Goal: Register for event/course

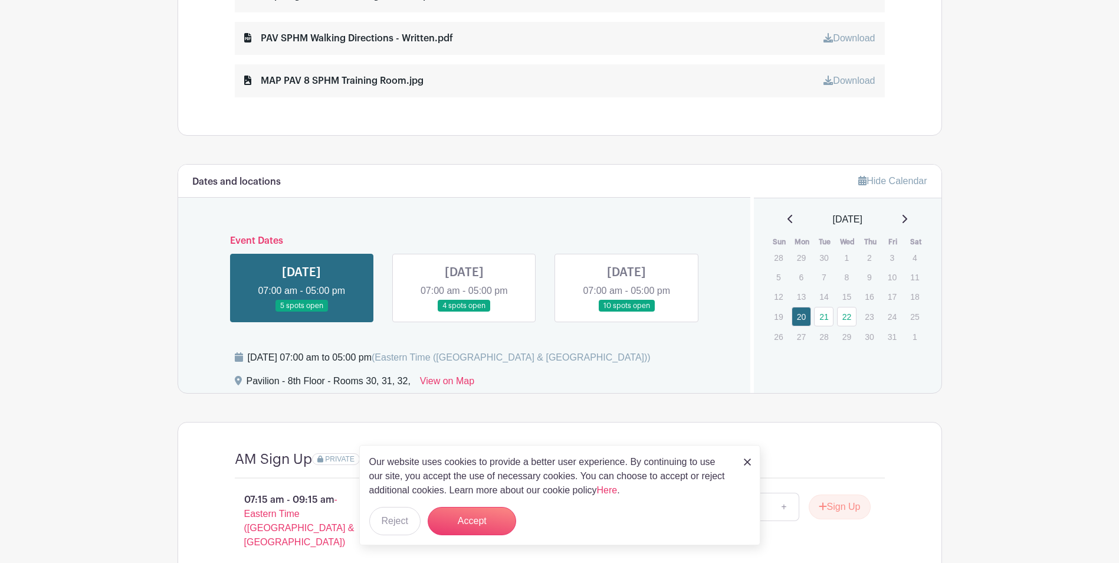
scroll to position [708, 0]
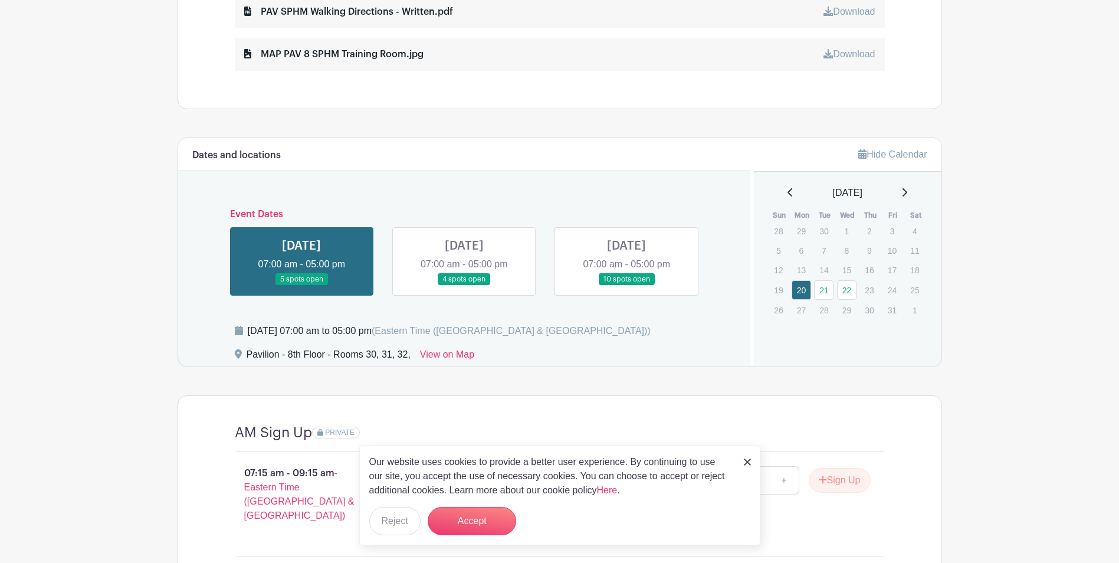
click at [744, 464] on img at bounding box center [747, 461] width 7 height 7
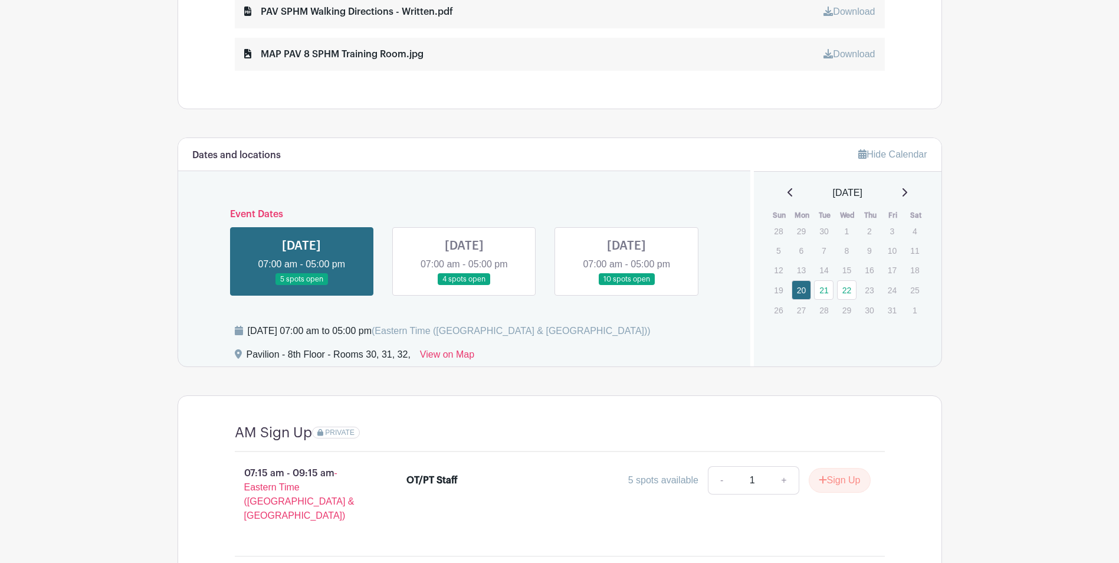
click at [302, 286] on link at bounding box center [302, 286] width 0 height 0
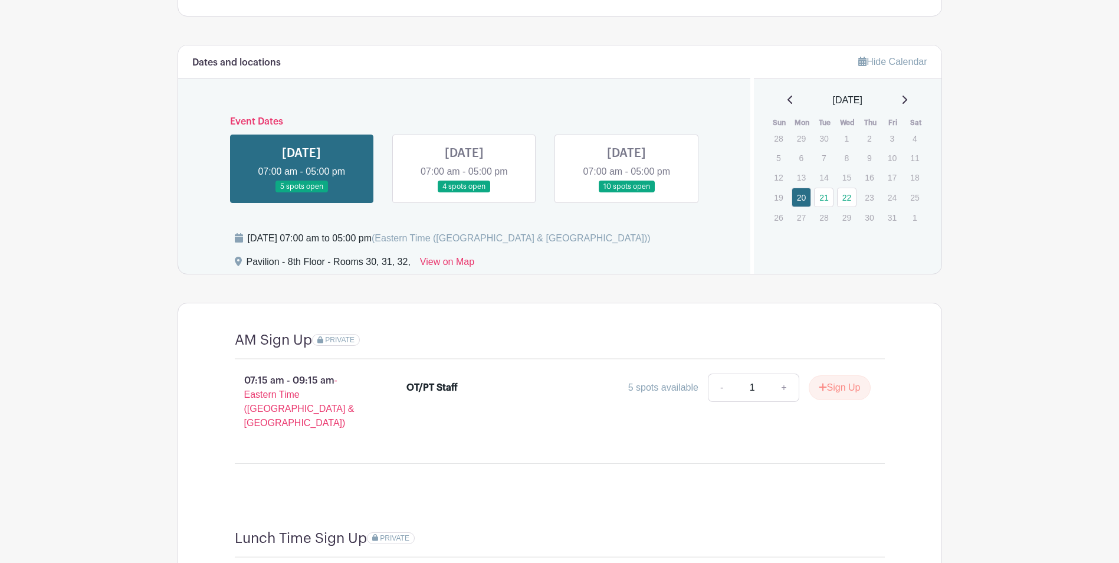
scroll to position [826, 0]
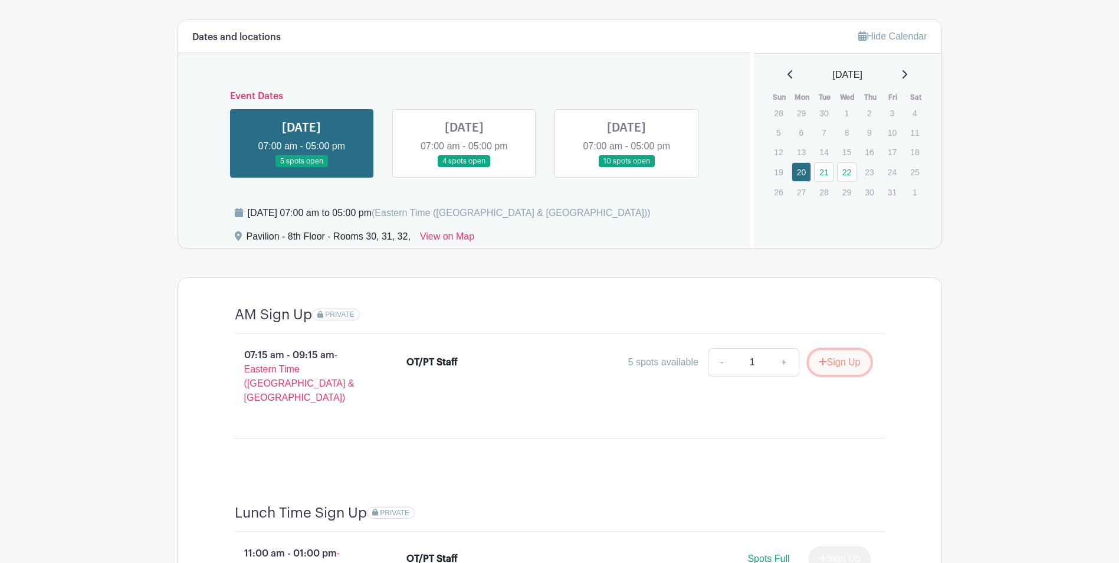
click at [844, 369] on button "Sign Up" at bounding box center [840, 362] width 62 height 25
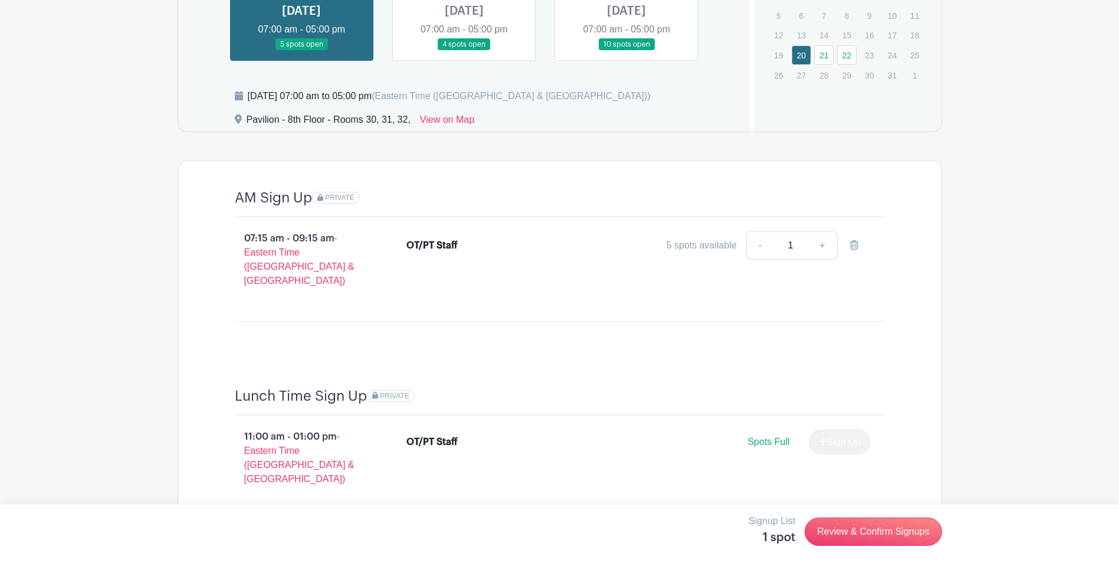
scroll to position [944, 0]
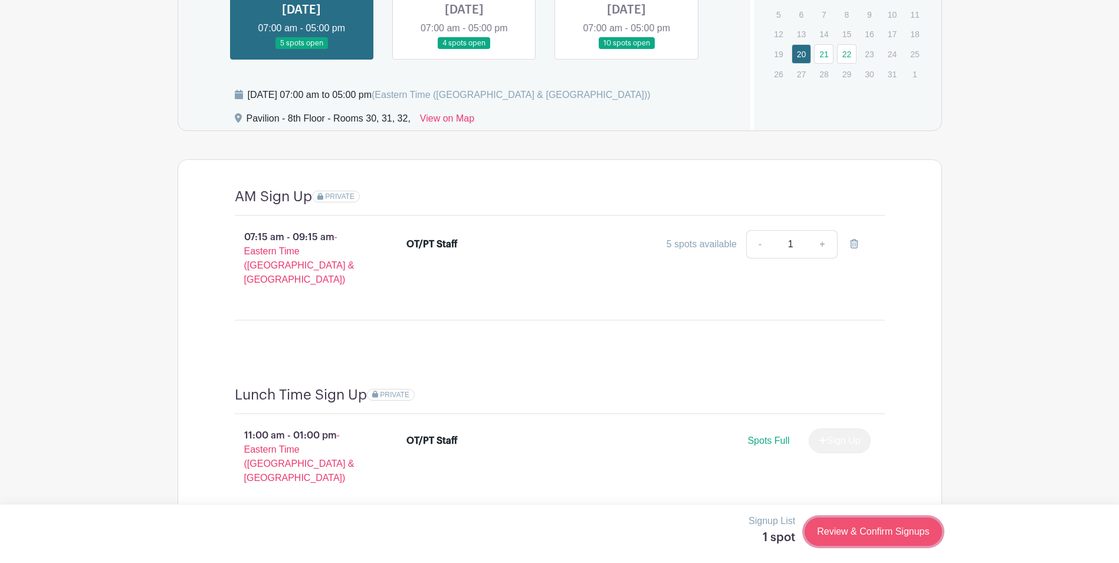
click at [913, 533] on link "Review & Confirm Signups" at bounding box center [873, 531] width 137 height 28
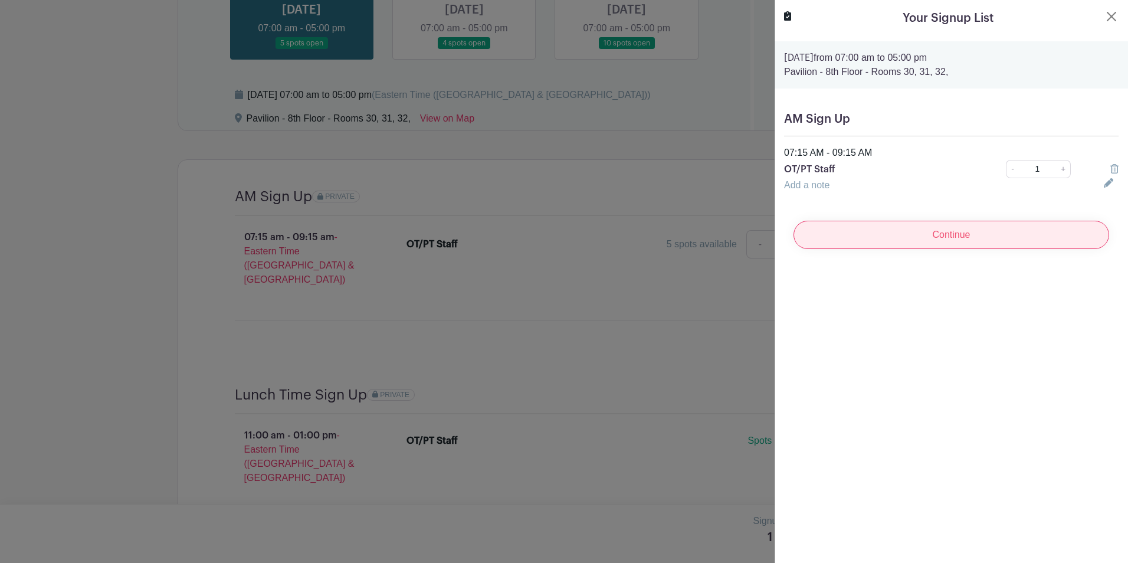
click at [919, 243] on input "Continue" at bounding box center [952, 235] width 316 height 28
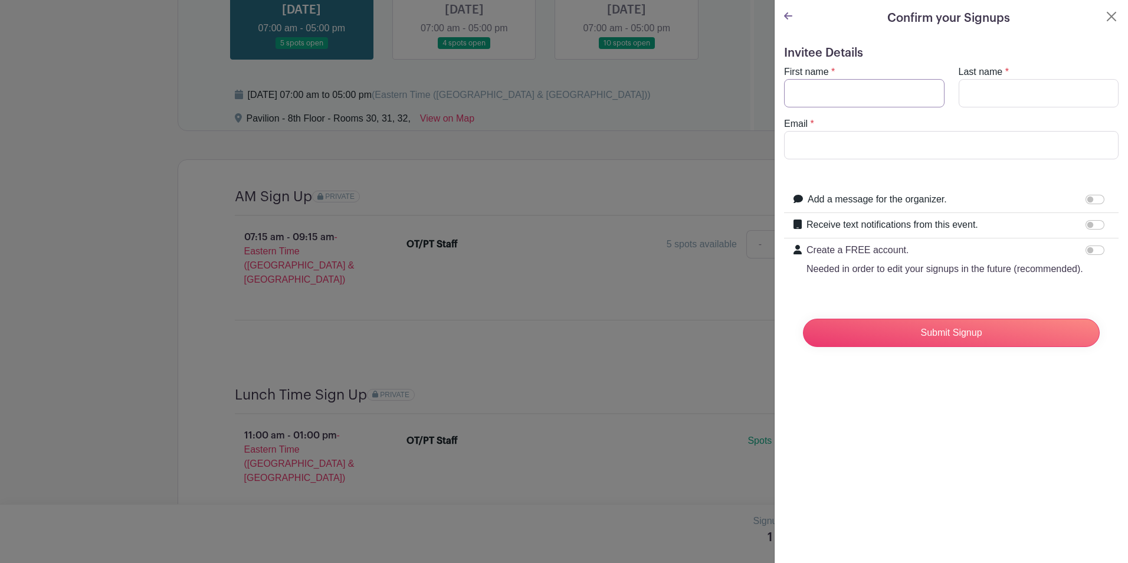
click at [846, 100] on input "First name" at bounding box center [864, 93] width 160 height 28
type input "C"
type input "Chelsea"
type input "[PERSON_NAME]"
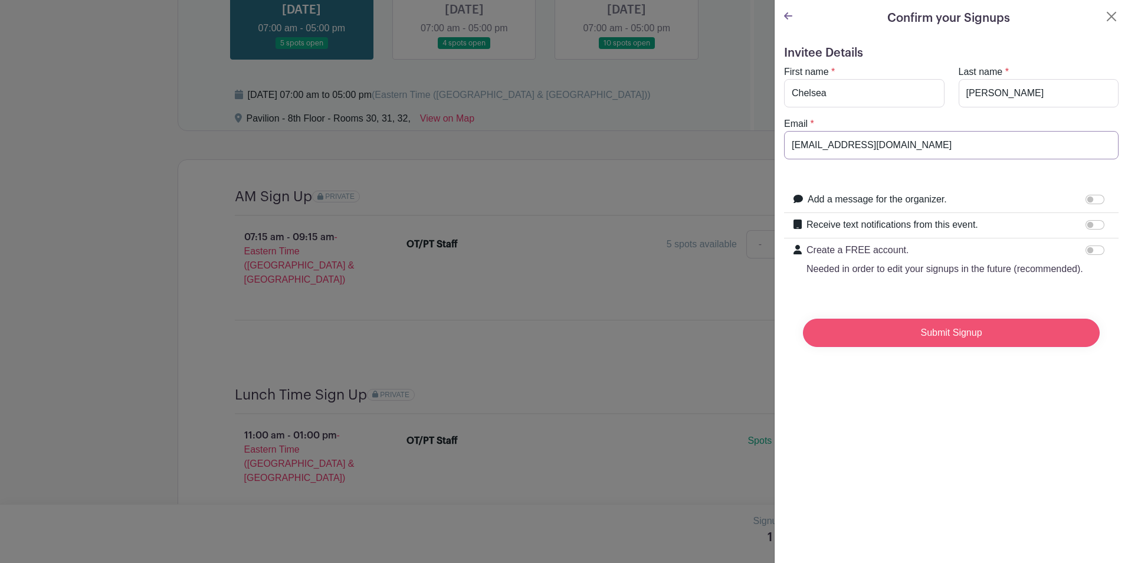
type input "[EMAIL_ADDRESS][DOMAIN_NAME]"
click at [893, 347] on input "Submit Signup" at bounding box center [951, 333] width 297 height 28
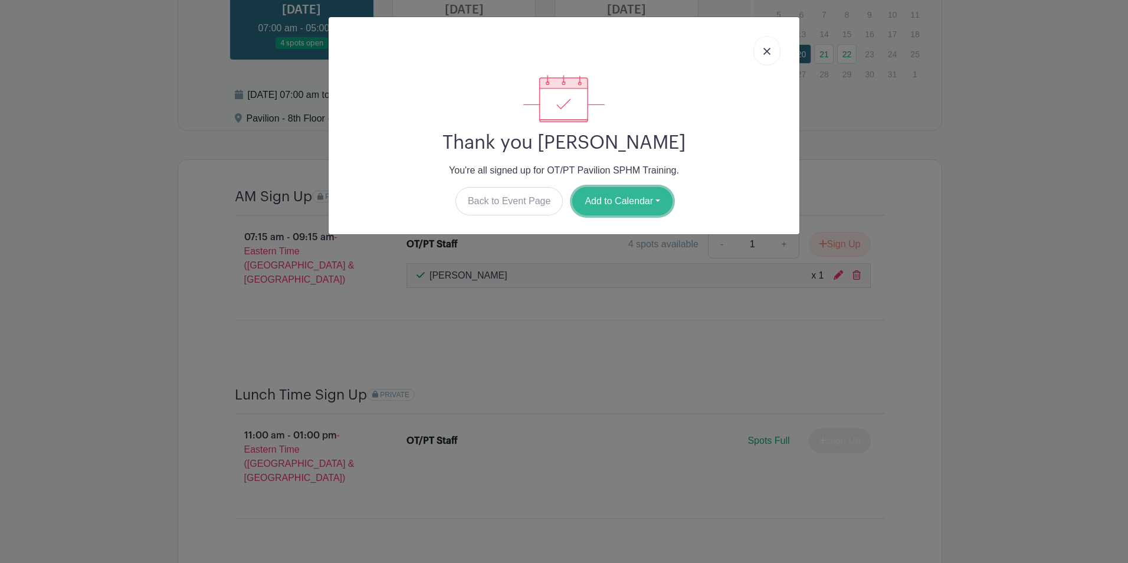
click at [649, 199] on button "Add to Calendar" at bounding box center [622, 201] width 100 height 28
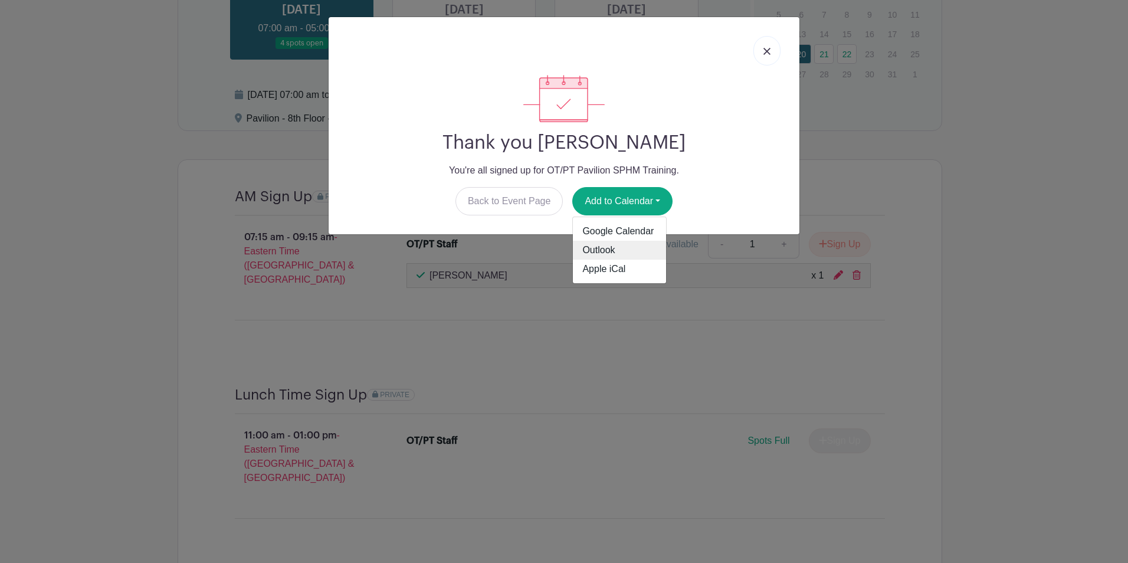
click at [651, 245] on link "Outlook" at bounding box center [619, 250] width 93 height 19
click at [771, 54] on link at bounding box center [767, 51] width 27 height 30
